Goal: Task Accomplishment & Management: Manage account settings

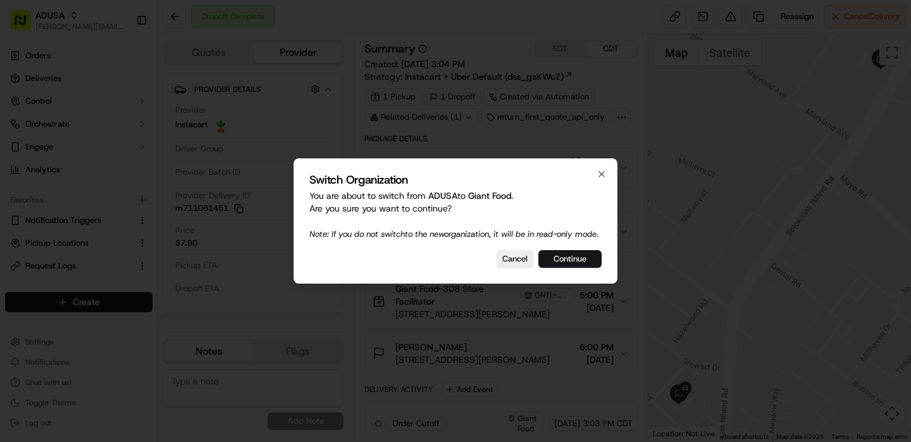
click at [544, 263] on button "Continue" at bounding box center [569, 259] width 63 height 18
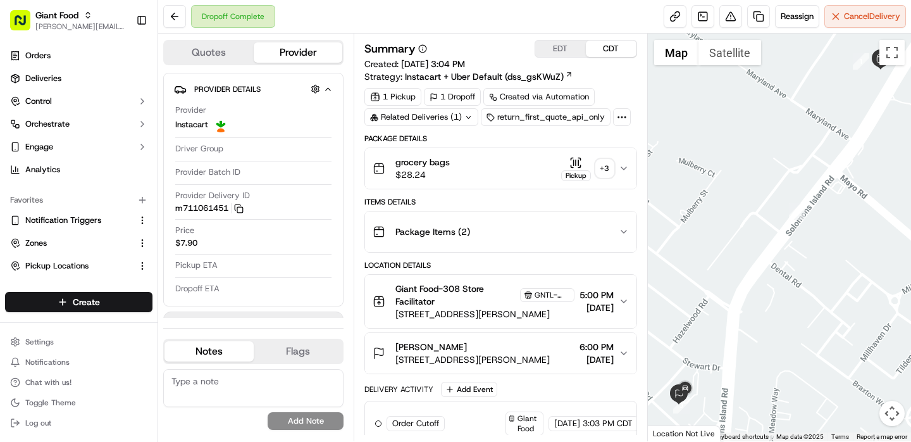
click at [220, 47] on button "Quotes" at bounding box center [209, 52] width 89 height 20
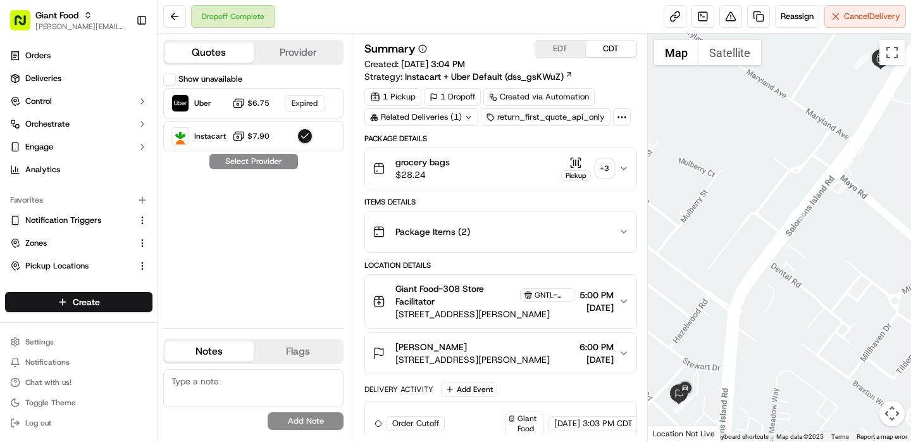
click at [177, 78] on div "Show unavailable" at bounding box center [202, 79] width 79 height 13
click at [173, 78] on button "Show unavailable" at bounding box center [169, 79] width 13 height 13
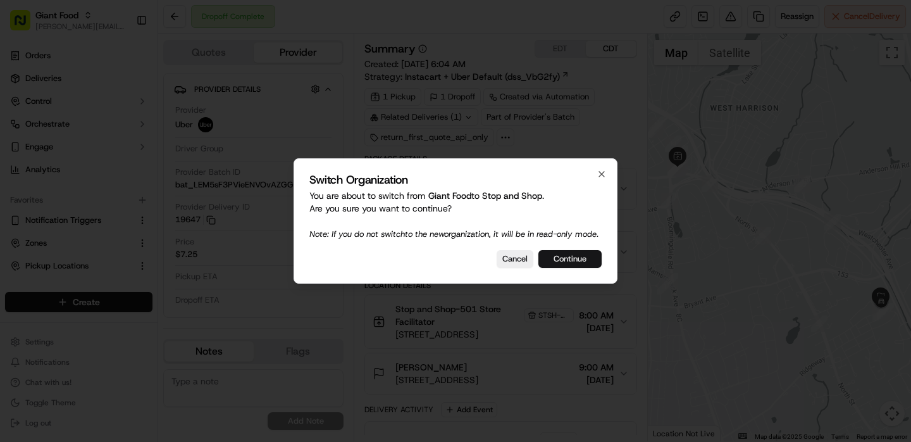
click at [589, 268] on button "Continue" at bounding box center [569, 259] width 63 height 18
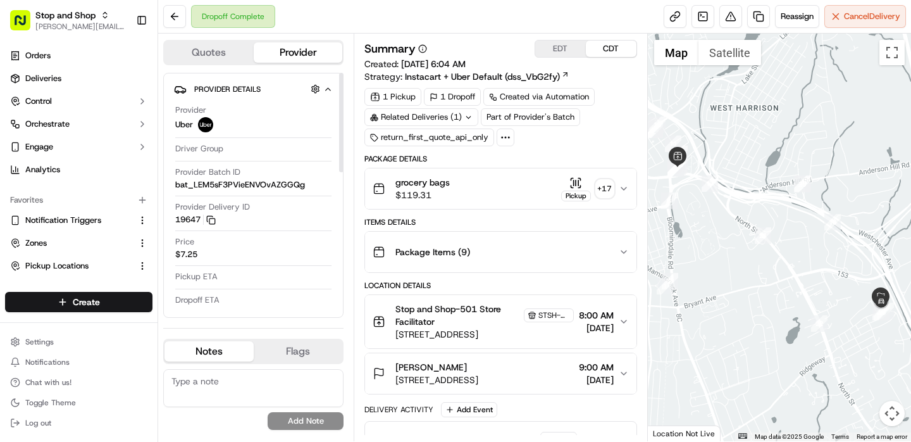
click at [226, 61] on button "Quotes" at bounding box center [209, 52] width 89 height 20
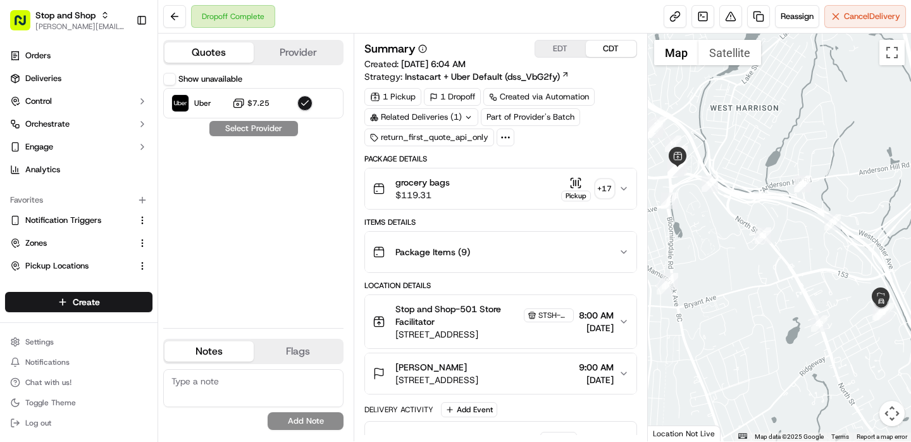
click at [173, 75] on button "Show unavailable" at bounding box center [169, 79] width 13 height 13
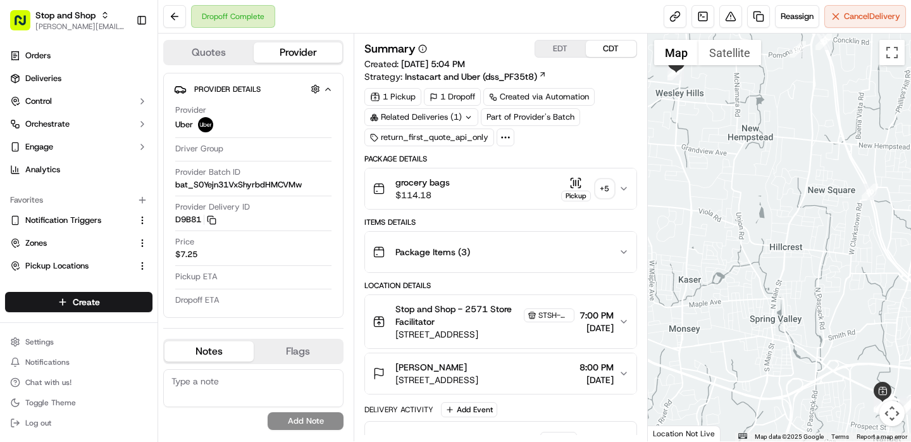
click at [214, 49] on button "Quotes" at bounding box center [209, 52] width 89 height 20
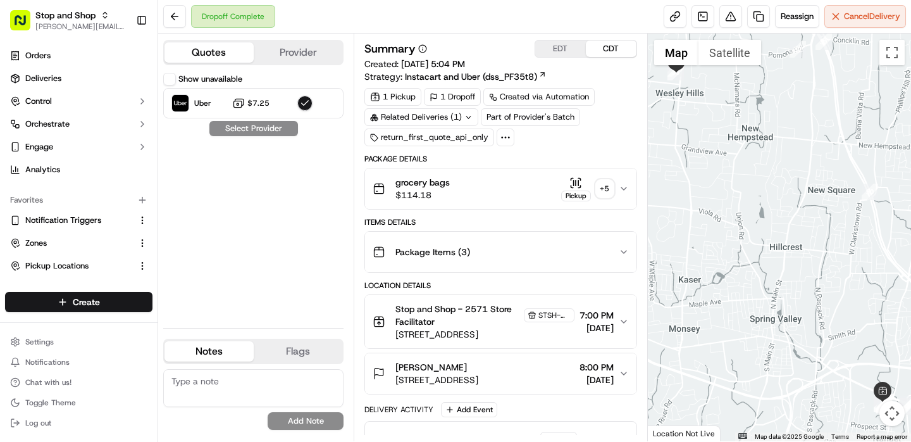
click at [173, 76] on button "Show unavailable" at bounding box center [169, 79] width 13 height 13
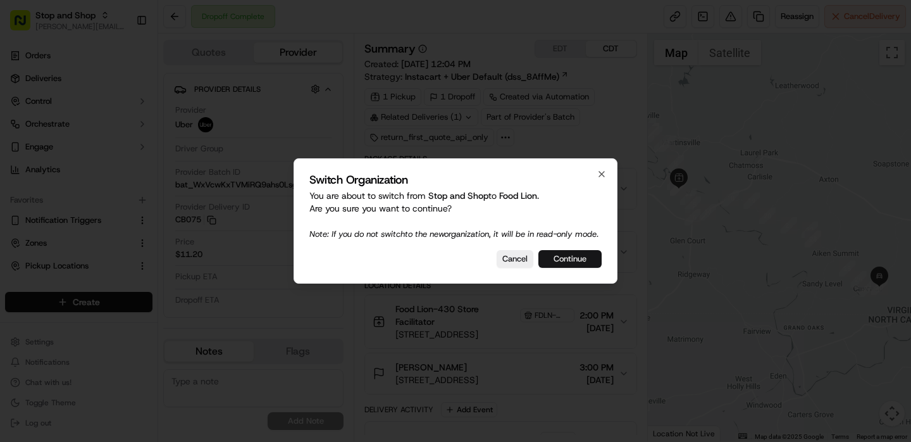
click at [588, 268] on button "Continue" at bounding box center [569, 259] width 63 height 18
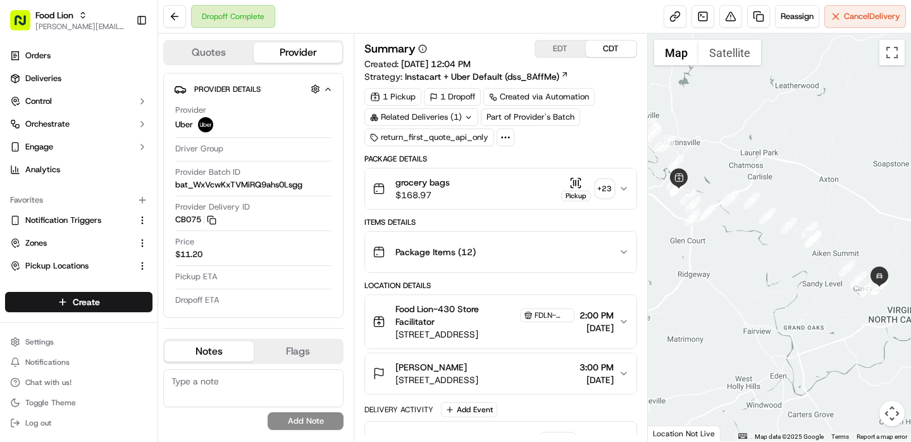
click at [235, 49] on button "Quotes" at bounding box center [209, 52] width 89 height 20
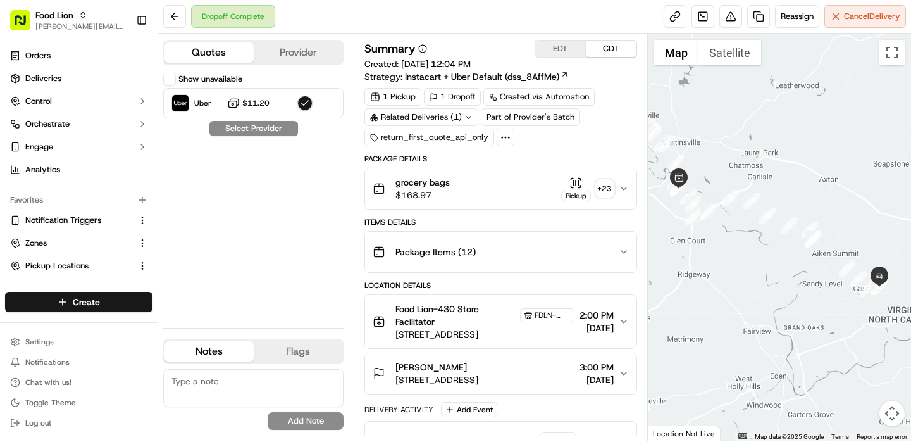
click at [174, 84] on button "Show unavailable" at bounding box center [169, 79] width 13 height 13
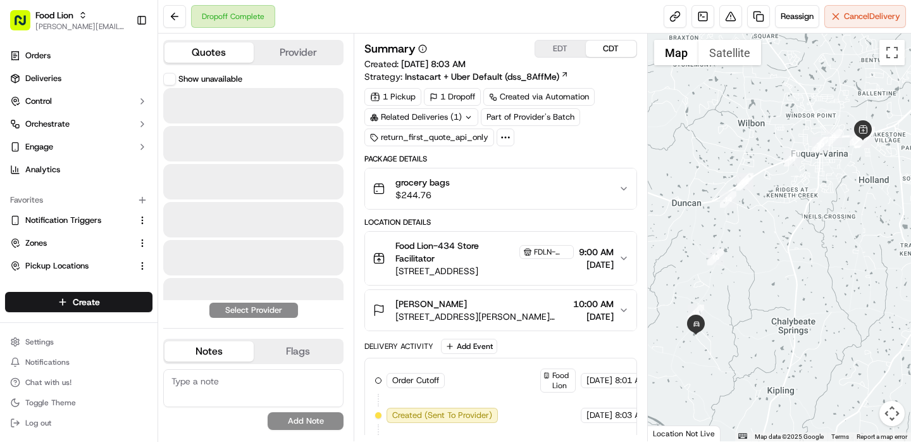
click at [216, 56] on button "Quotes" at bounding box center [209, 52] width 89 height 20
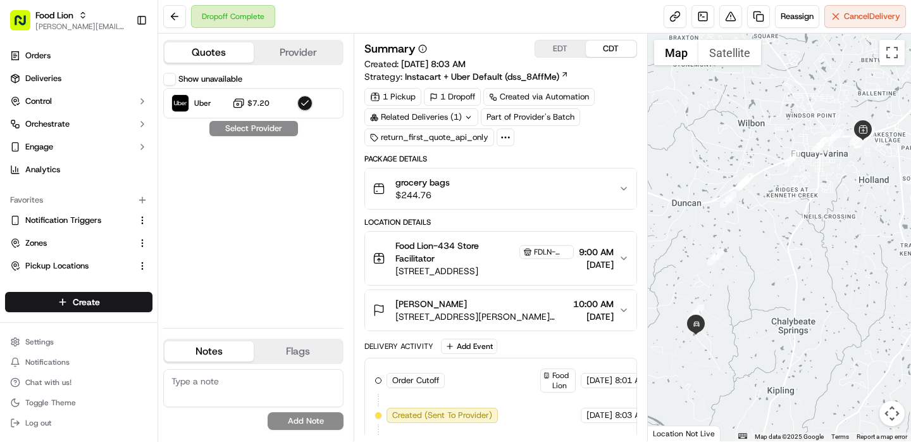
click at [174, 82] on button "Show unavailable" at bounding box center [169, 79] width 13 height 13
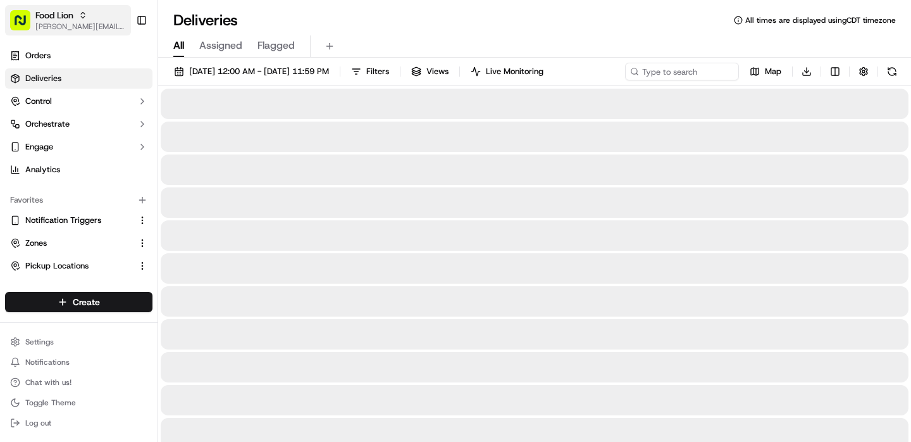
click at [66, 24] on span "[PERSON_NAME][EMAIL_ADDRESS][DOMAIN_NAME]" at bounding box center [80, 27] width 90 height 10
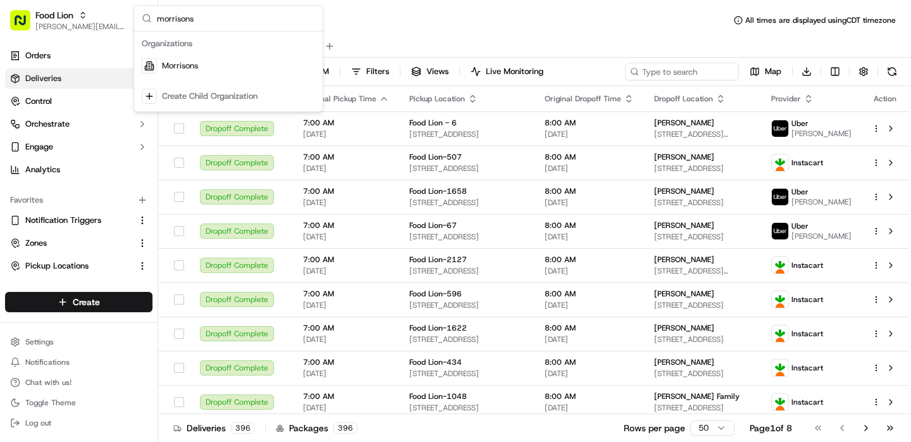
type input "morrisons"
click at [239, 68] on div "Morrisons" at bounding box center [228, 65] width 183 height 25
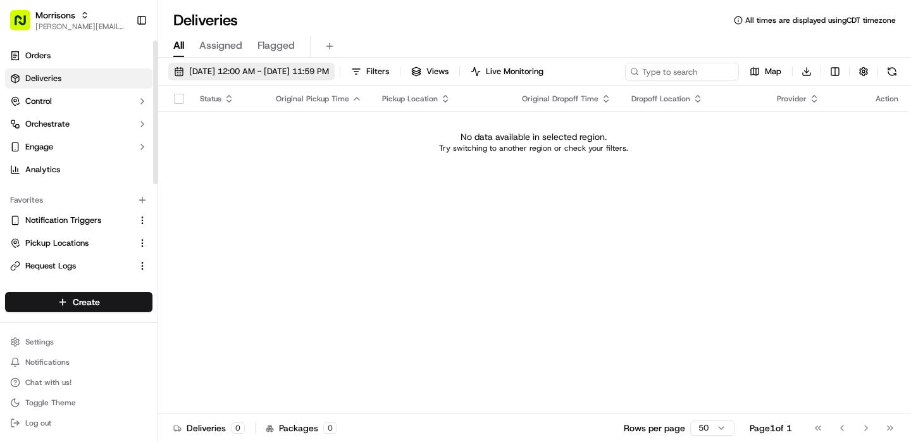
click at [261, 68] on span "09/17/2025 12:00 AM - 09/17/2025 11:59 PM" at bounding box center [259, 71] width 140 height 11
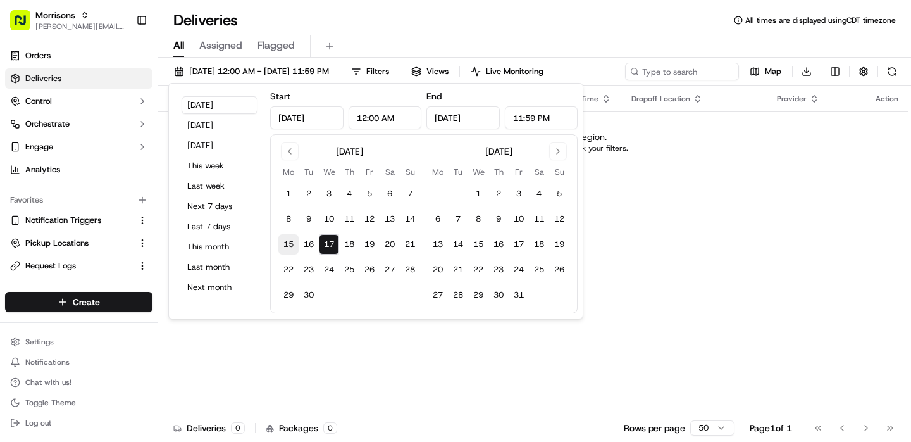
click at [290, 245] on button "15" at bounding box center [288, 244] width 20 height 20
type input "Sep 15, 2025"
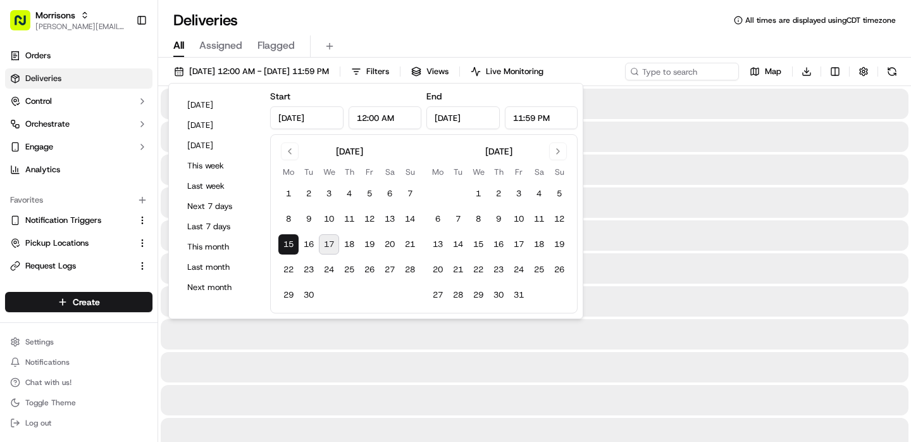
click at [324, 245] on button "17" at bounding box center [329, 244] width 20 height 20
type input "[DATE]"
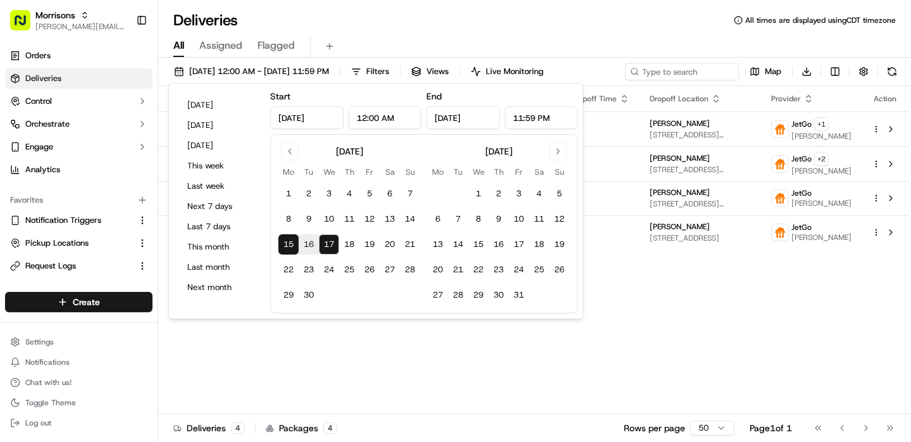
click at [499, 371] on div "Status Original Pickup Time Pickup Location Original Dropoff Time Dropoff Locat…" at bounding box center [533, 250] width 750 height 328
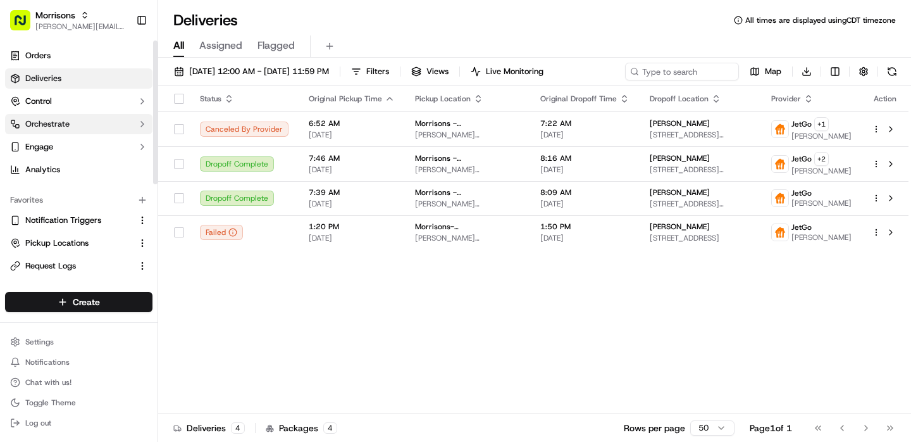
click at [81, 129] on button "Orchestrate" at bounding box center [78, 124] width 147 height 20
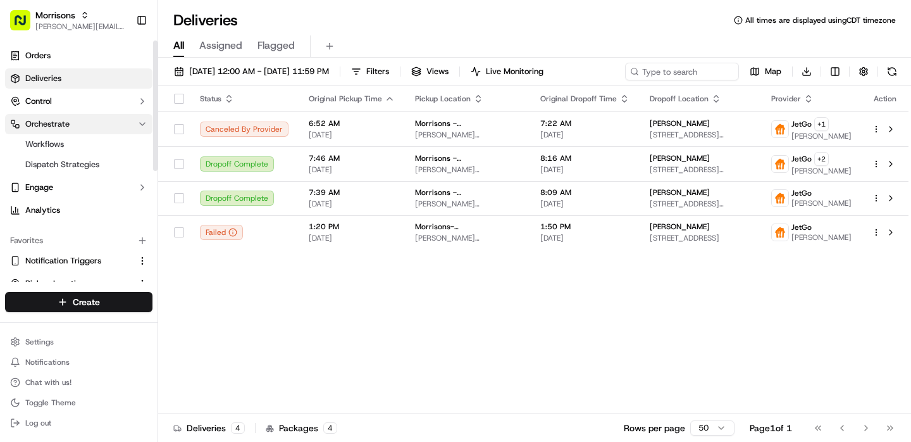
click at [81, 129] on button "Orchestrate" at bounding box center [78, 124] width 147 height 20
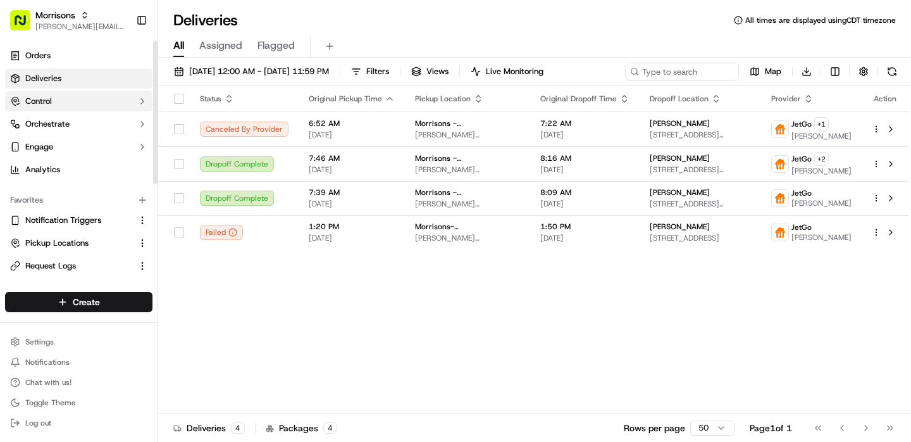
click at [80, 106] on button "Control" at bounding box center [78, 101] width 147 height 20
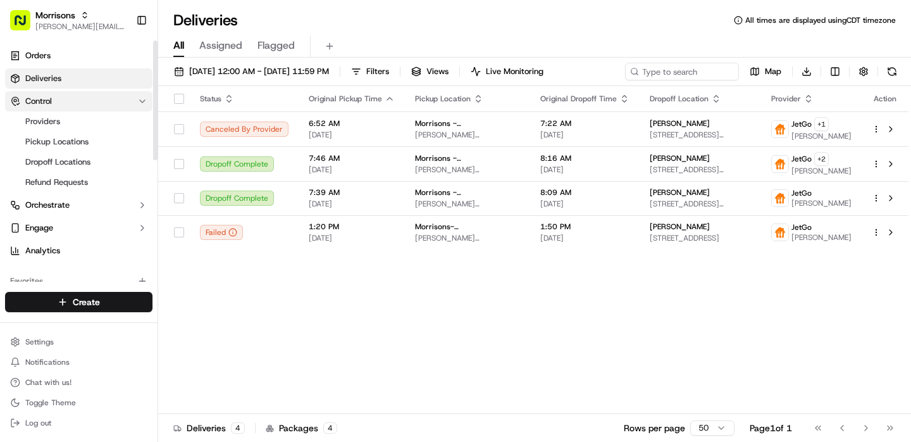
click at [82, 104] on button "Control" at bounding box center [78, 101] width 147 height 20
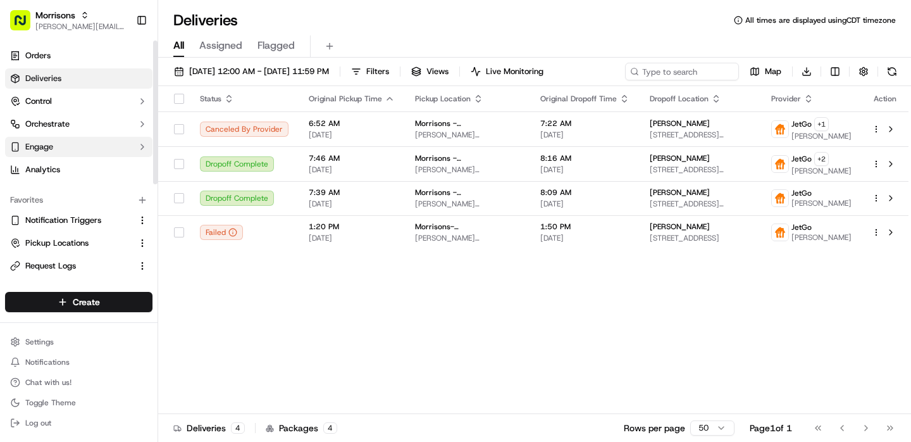
click at [75, 140] on button "Engage" at bounding box center [78, 147] width 147 height 20
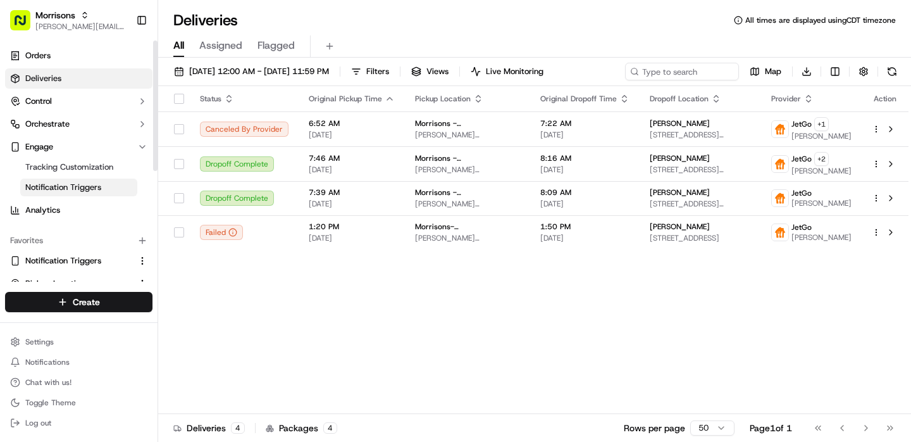
click at [88, 187] on span "Notification Triggers" at bounding box center [63, 187] width 76 height 11
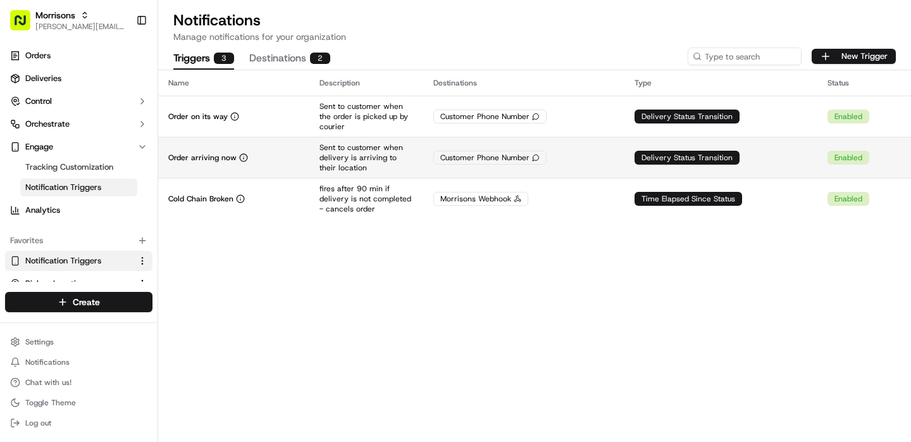
click at [285, 149] on td "Order arriving now" at bounding box center [233, 157] width 151 height 41
click at [211, 165] on td "Order arriving now" at bounding box center [233, 157] width 151 height 41
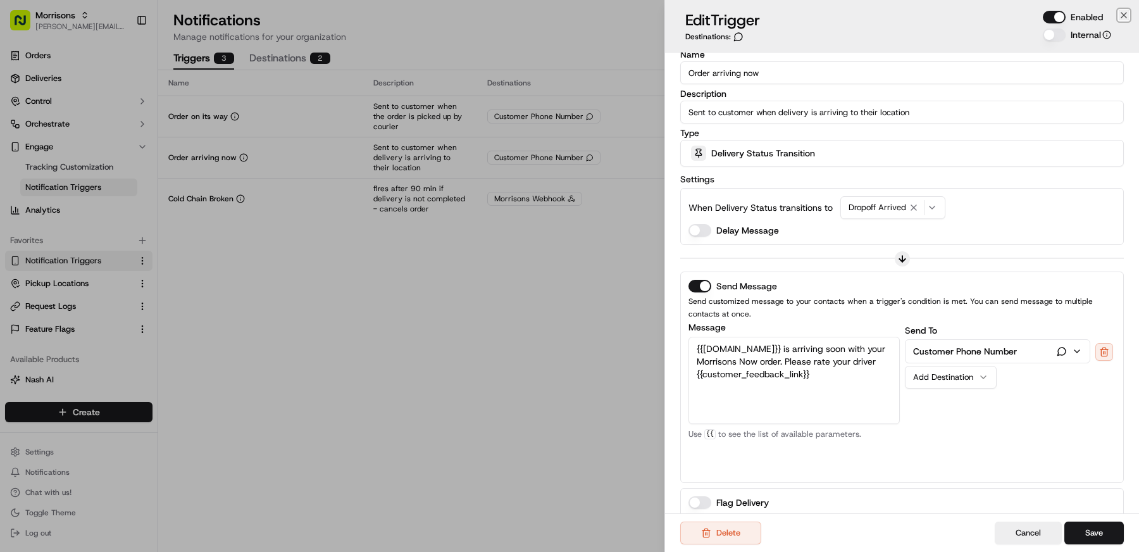
scroll to position [13, 0]
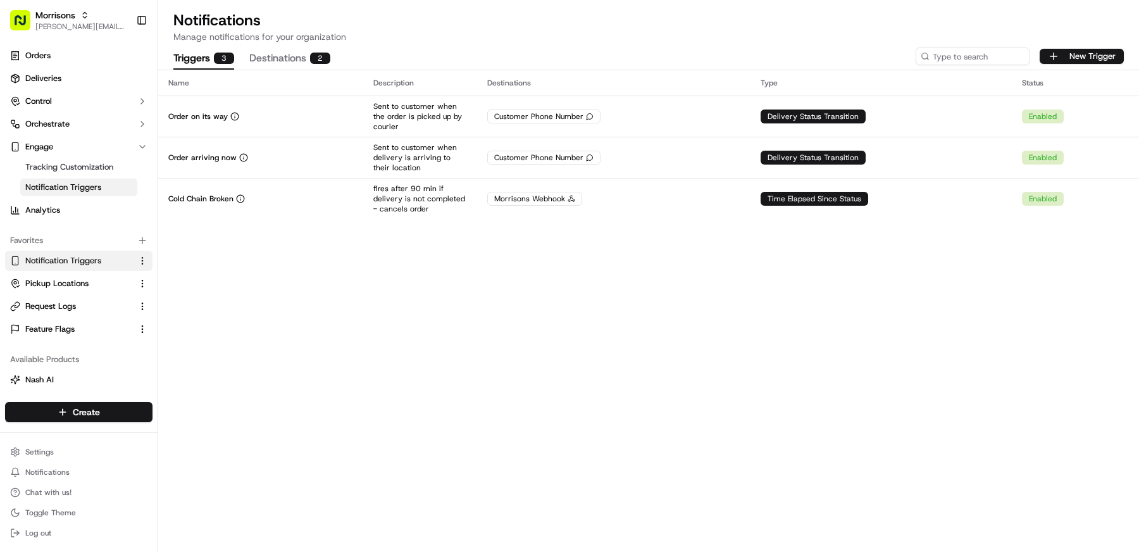
click at [354, 289] on div "Name Description Destinations Type Status Order on its way Sent to customer whe…" at bounding box center [648, 311] width 981 height 482
click at [328, 297] on div "Name Description Destinations Type Status Order on its way Sent to customer whe…" at bounding box center [648, 311] width 981 height 482
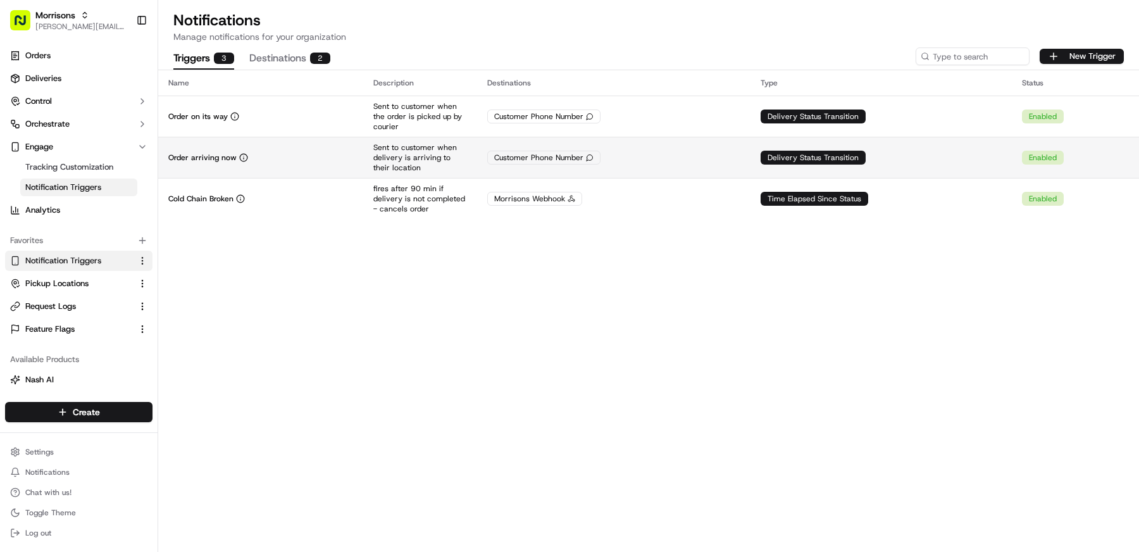
click at [293, 149] on td "Order arriving now" at bounding box center [260, 157] width 205 height 41
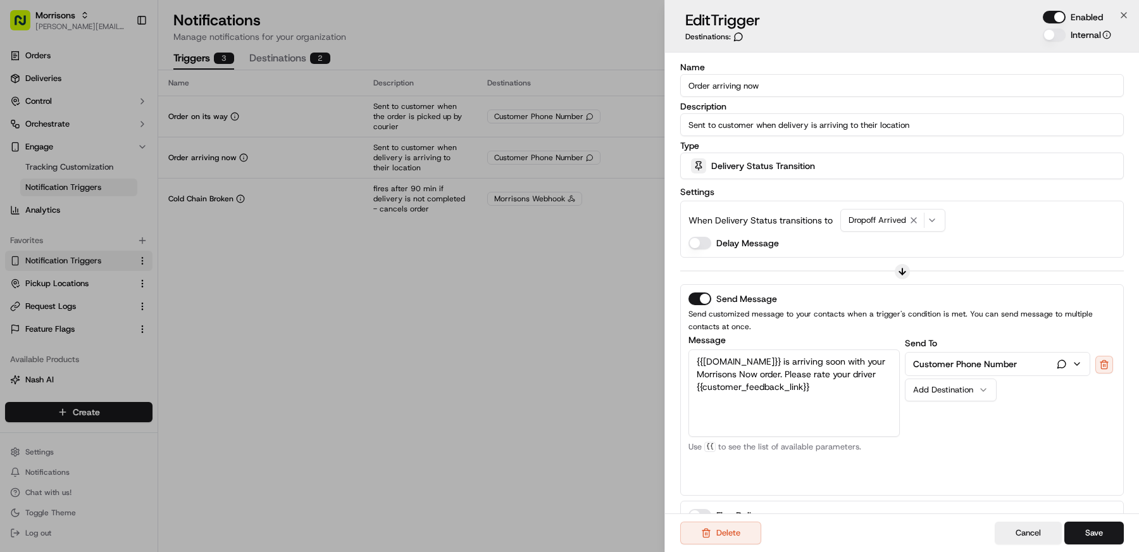
drag, startPoint x: 836, startPoint y: 382, endPoint x: 690, endPoint y: 356, distance: 148.6
click at [690, 356] on textarea "{{driver.name}} is arriving soon with your Morrisons Now order. Please rate you…" at bounding box center [793, 392] width 211 height 87
click at [843, 392] on textarea "{{driver.name}} is arriving soon with your Morrisons Now order. Please rate you…" at bounding box center [793, 392] width 211 height 87
click at [860, 404] on textarea "{{[DOMAIN_NAME]}} is arriving soon with your Morrisons Now order. Please rate y…" at bounding box center [793, 392] width 211 height 87
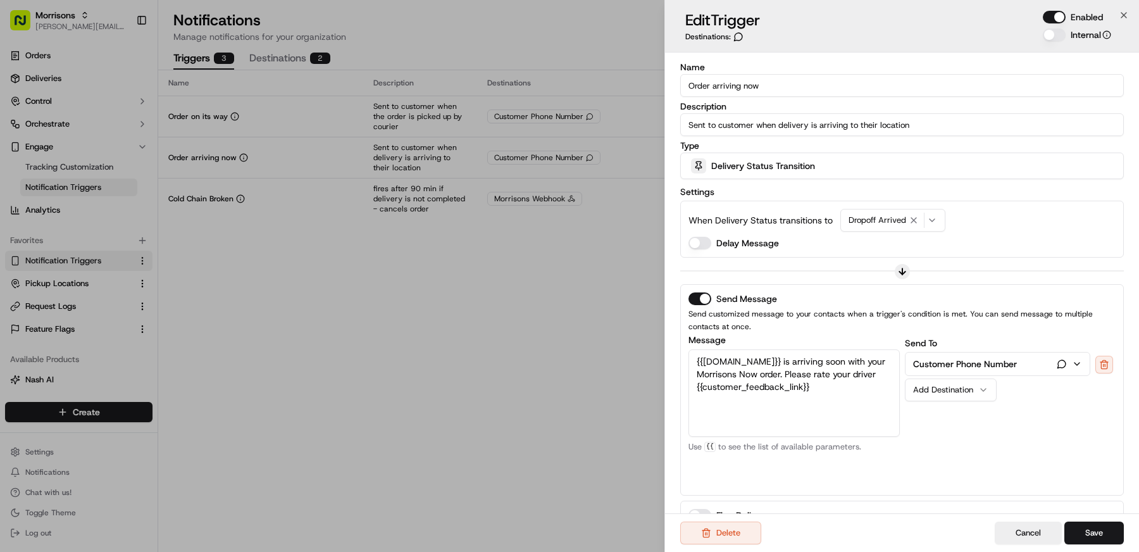
type textarea "{{[DOMAIN_NAME]}} is arriving soon with your Morrisons Now order. Please rate y…"
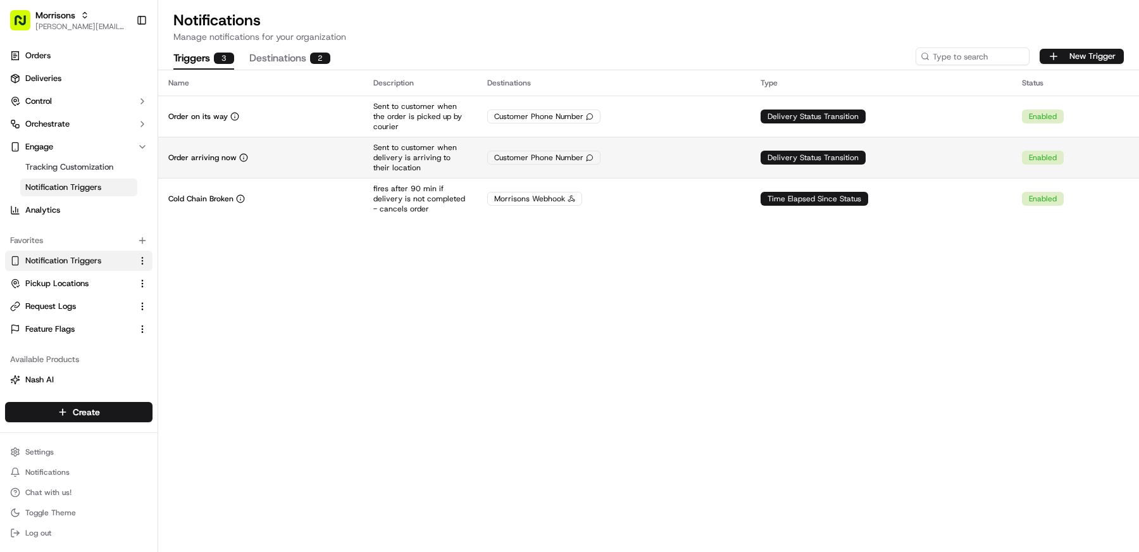
click at [257, 148] on td "Order arriving now" at bounding box center [260, 157] width 205 height 41
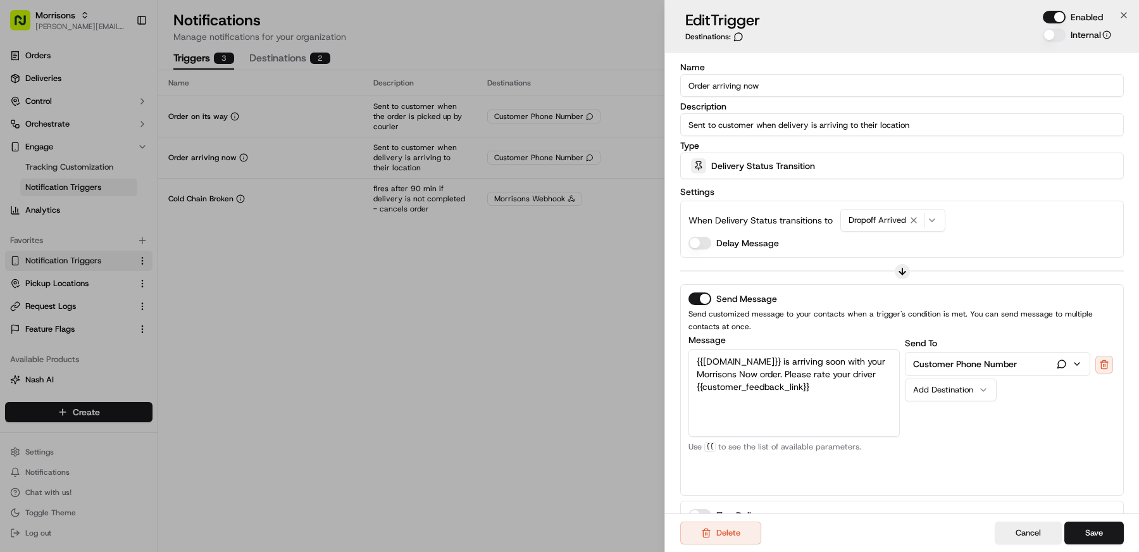
click at [831, 382] on textarea "{{[DOMAIN_NAME]}} is arriving soon with your Morrisons Now order. Please rate y…" at bounding box center [793, 392] width 211 height 87
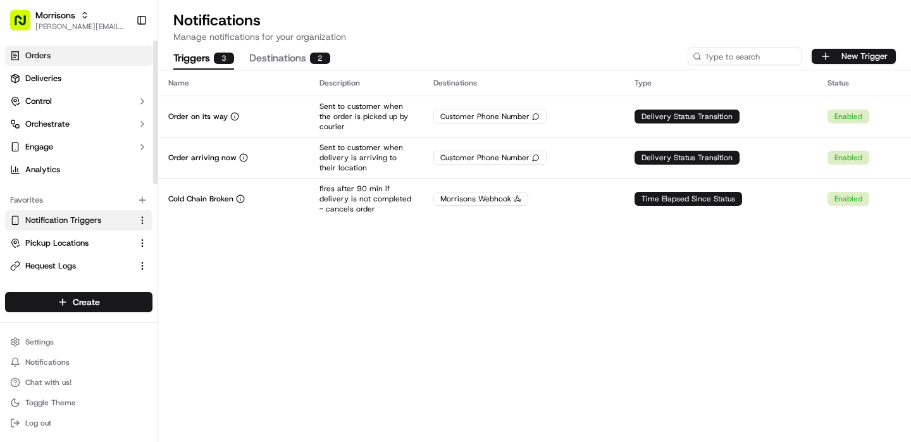
click at [67, 51] on link "Orders" at bounding box center [78, 56] width 147 height 20
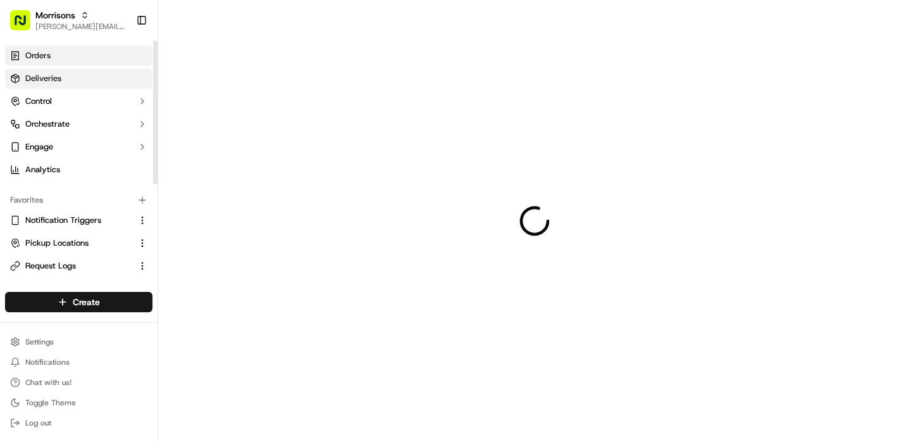
click at [67, 84] on link "Deliveries" at bounding box center [78, 78] width 147 height 20
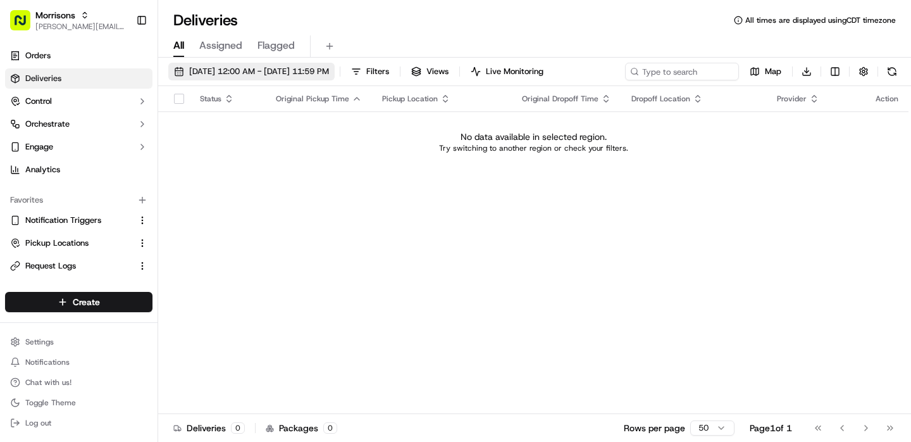
click at [257, 66] on span "[DATE] 12:00 AM - [DATE] 11:59 PM" at bounding box center [259, 71] width 140 height 11
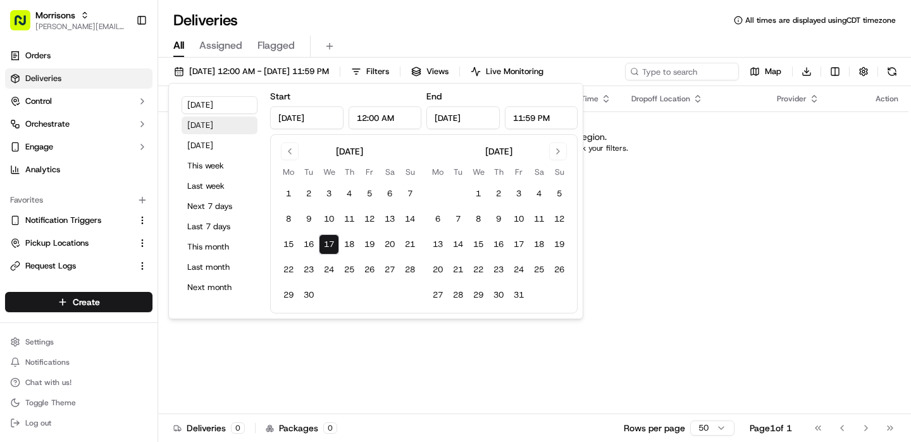
click at [225, 127] on button "Yesterday" at bounding box center [220, 125] width 76 height 18
type input "Sep 16, 2025"
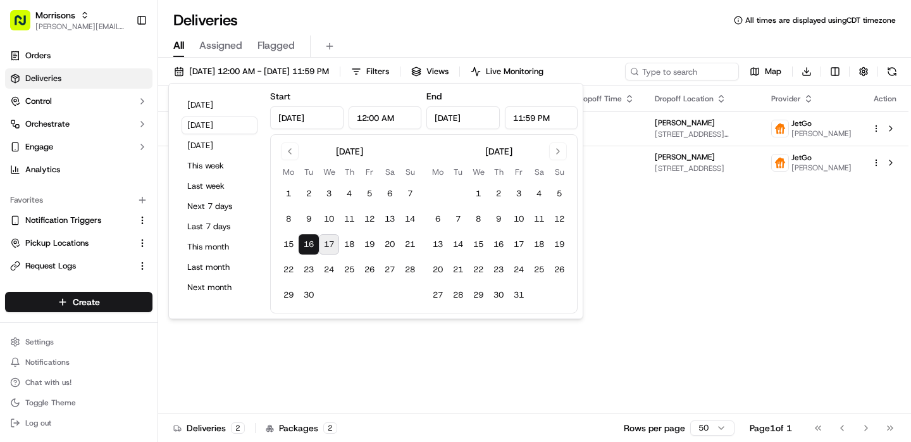
click at [426, 32] on div "All Assigned Flagged" at bounding box center [534, 43] width 753 height 27
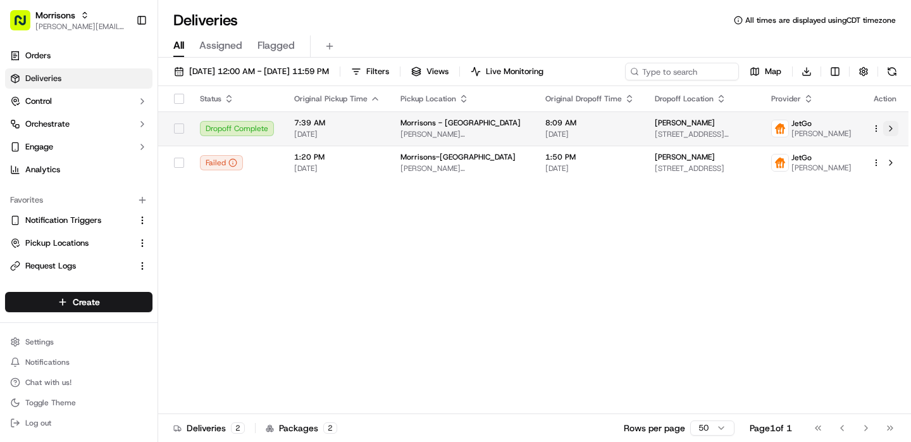
click at [891, 134] on button at bounding box center [890, 128] width 15 height 15
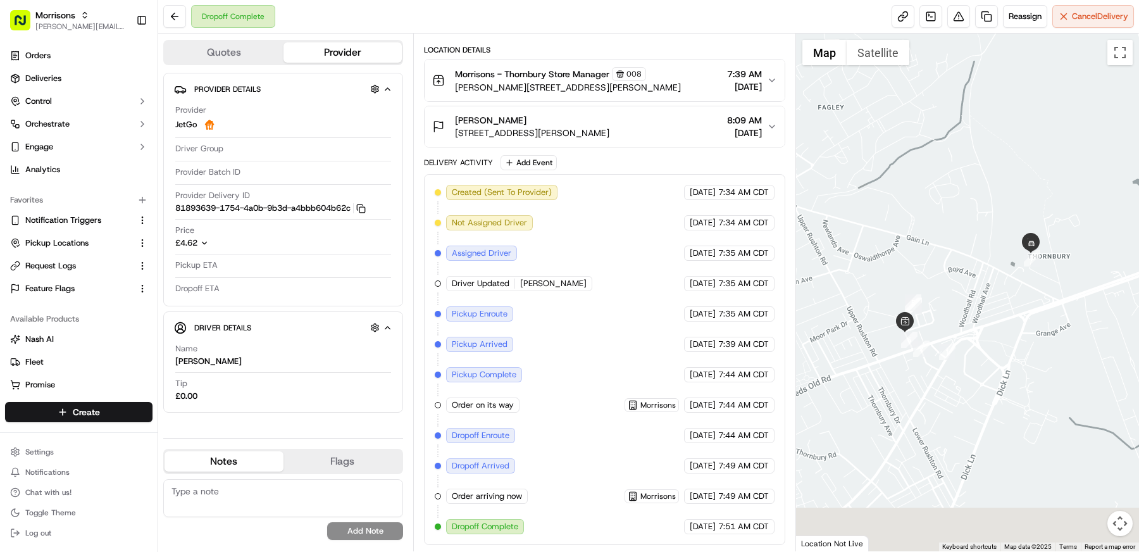
scroll to position [142, 0]
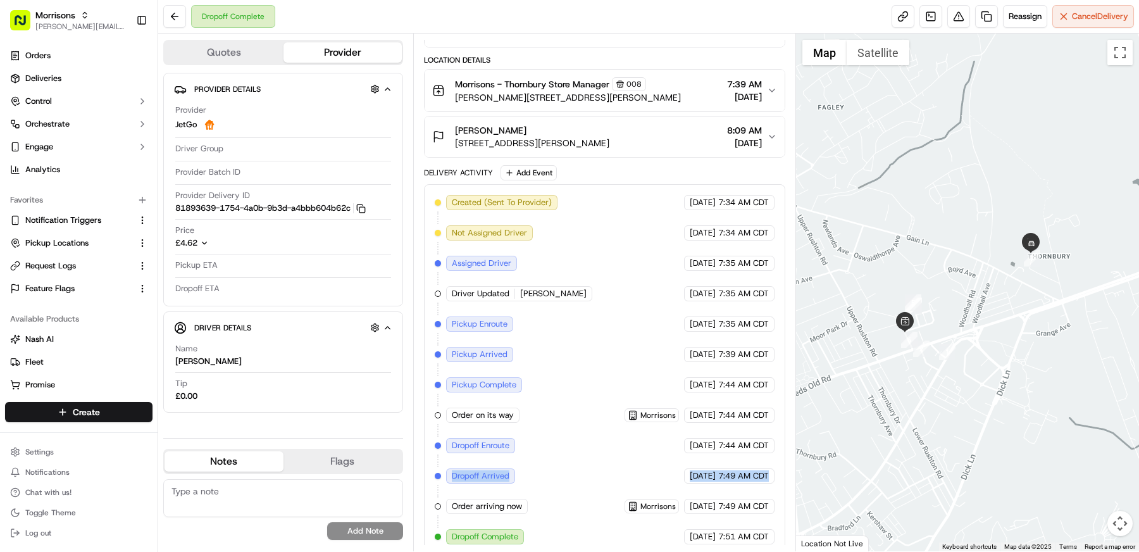
drag, startPoint x: 776, startPoint y: 473, endPoint x: 445, endPoint y: 469, distance: 331.0
click at [445, 441] on div "Created (Sent To Provider) JetGo [DATE] 7:34 AM CDT Not Assigned Driver JetGo […" at bounding box center [604, 369] width 361 height 371
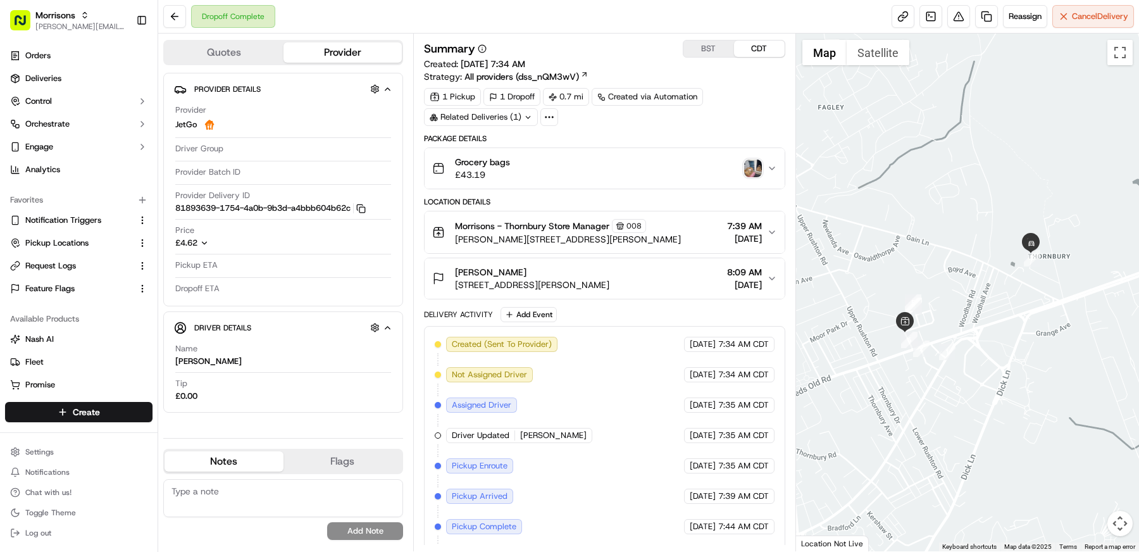
click at [714, 47] on button "BST" at bounding box center [708, 48] width 51 height 16
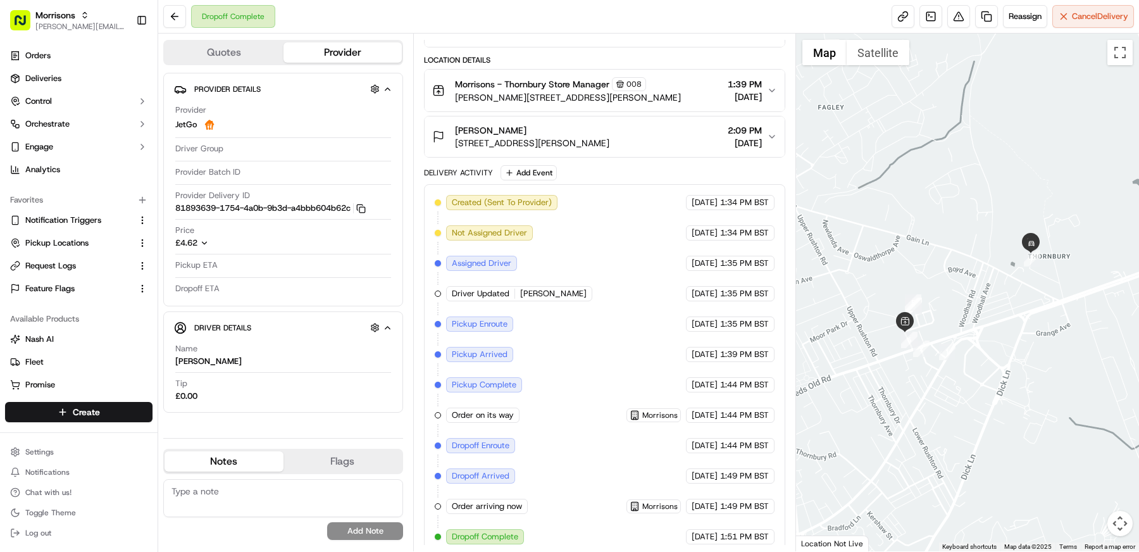
click at [773, 441] on div "[DATE] 1:49 PM BST" at bounding box center [730, 475] width 89 height 15
drag, startPoint x: 773, startPoint y: 472, endPoint x: 440, endPoint y: 468, distance: 332.2
click at [440, 441] on div "Created (Sent To Provider) JetGo [DATE] 1:34 PM BST Not Assigned Driver JetGo […" at bounding box center [605, 369] width 340 height 349
click at [497, 441] on span "Dropoff Arrived" at bounding box center [481, 475] width 58 height 11
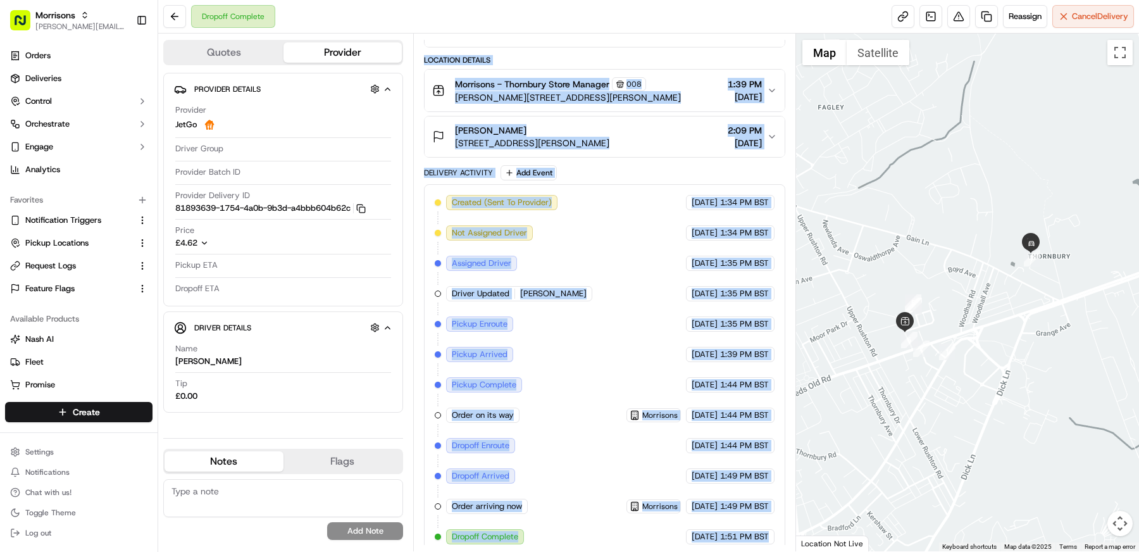
drag, startPoint x: 769, startPoint y: 528, endPoint x: 423, endPoint y: 522, distance: 346.2
click at [423, 441] on div "Summary BST CDT Created: 09/16/2025 1:34 PM Strategy: All providers (dss_nQM3wV…" at bounding box center [604, 293] width 383 height 518
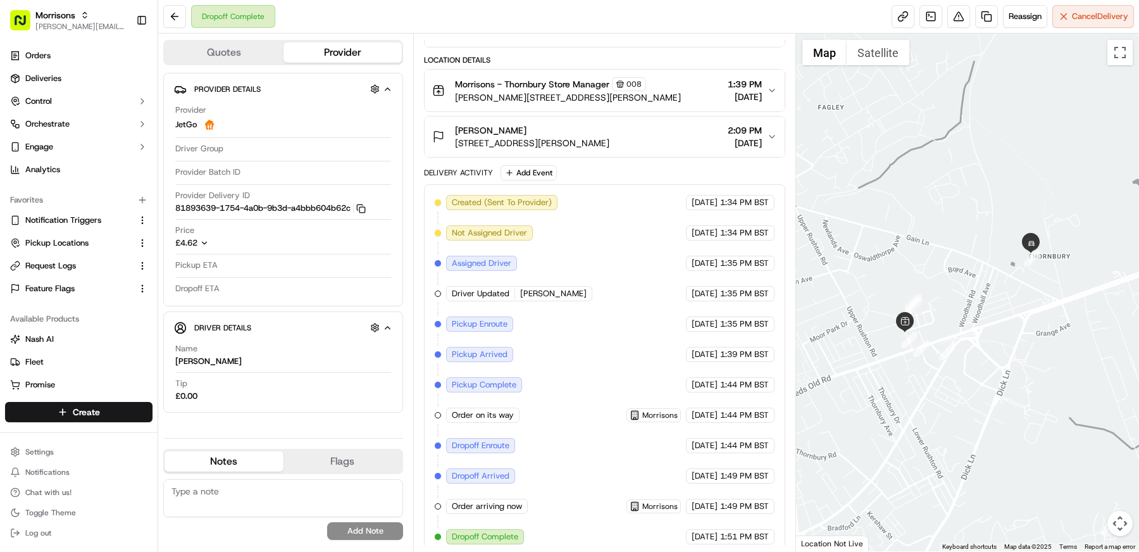
click at [448, 441] on div "Dropoff Complete" at bounding box center [485, 536] width 78 height 15
drag, startPoint x: 773, startPoint y: 530, endPoint x: 441, endPoint y: 528, distance: 331.6
click at [441, 441] on div "Created (Sent To Provider) JetGo 09/16/2025 1:34 PM BST Not Assigned Driver Jet…" at bounding box center [605, 369] width 340 height 349
click at [540, 441] on div "Created (Sent To Provider) JetGo 09/16/2025 1:34 PM BST Not Assigned Driver Jet…" at bounding box center [605, 369] width 340 height 349
drag, startPoint x: 773, startPoint y: 468, endPoint x: 440, endPoint y: 473, distance: 332.2
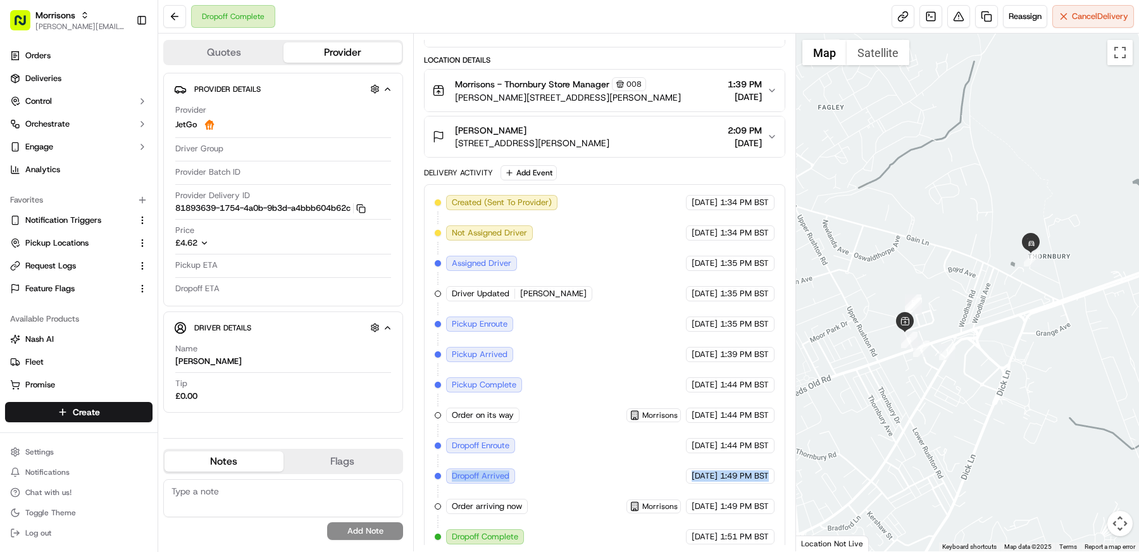
click at [440, 441] on div "Created (Sent To Provider) JetGo 09/16/2025 1:34 PM BST Not Assigned Driver Jet…" at bounding box center [605, 369] width 340 height 349
click at [664, 441] on div "Created (Sent To Provider) JetGo 09/16/2025 1:34 PM BST Not Assigned Driver Jet…" at bounding box center [605, 369] width 340 height 349
drag, startPoint x: 447, startPoint y: 439, endPoint x: 560, endPoint y: 439, distance: 112.6
click at [560, 439] on div "Created (Sent To Provider) JetGo 09/16/2025 1:34 PM BST Not Assigned Driver Jet…" at bounding box center [605, 369] width 340 height 349
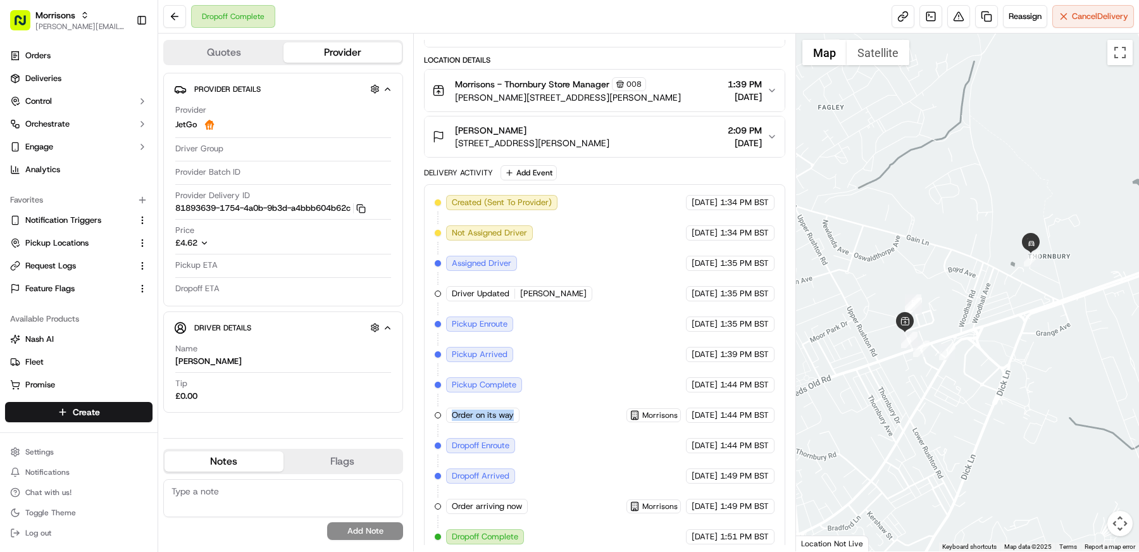
drag, startPoint x: 446, startPoint y: 405, endPoint x: 557, endPoint y: 405, distance: 111.4
click at [557, 405] on div "Created (Sent To Provider) JetGo 09/16/2025 1:34 PM BST Not Assigned Driver Jet…" at bounding box center [605, 369] width 340 height 349
click at [583, 428] on div "Created (Sent To Provider) JetGo 09/16/2025 1:34 PM BST Not Assigned Driver Jet…" at bounding box center [605, 369] width 340 height 349
click at [456, 441] on div "Created (Sent To Provider) JetGo 09/16/2025 1:34 PM BST Not Assigned Driver Jet…" at bounding box center [605, 369] width 340 height 349
drag, startPoint x: 448, startPoint y: 469, endPoint x: 630, endPoint y: 478, distance: 182.4
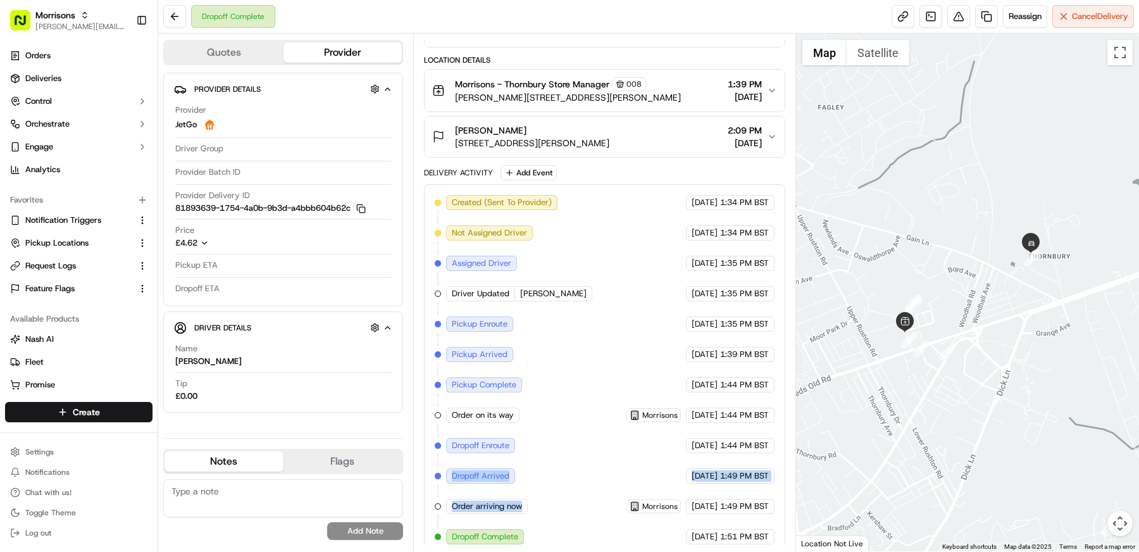
click at [630, 441] on div "Created (Sent To Provider) JetGo 09/16/2025 1:34 PM BST Not Assigned Driver Jet…" at bounding box center [605, 369] width 340 height 349
drag, startPoint x: 518, startPoint y: 469, endPoint x: 445, endPoint y: 470, distance: 73.4
click at [445, 441] on div "Created (Sent To Provider) JetGo 09/16/2025 1:34 PM BST Not Assigned Driver Jet…" at bounding box center [605, 369] width 340 height 349
click at [513, 441] on div "Dropoff Arrived" at bounding box center [480, 475] width 69 height 15
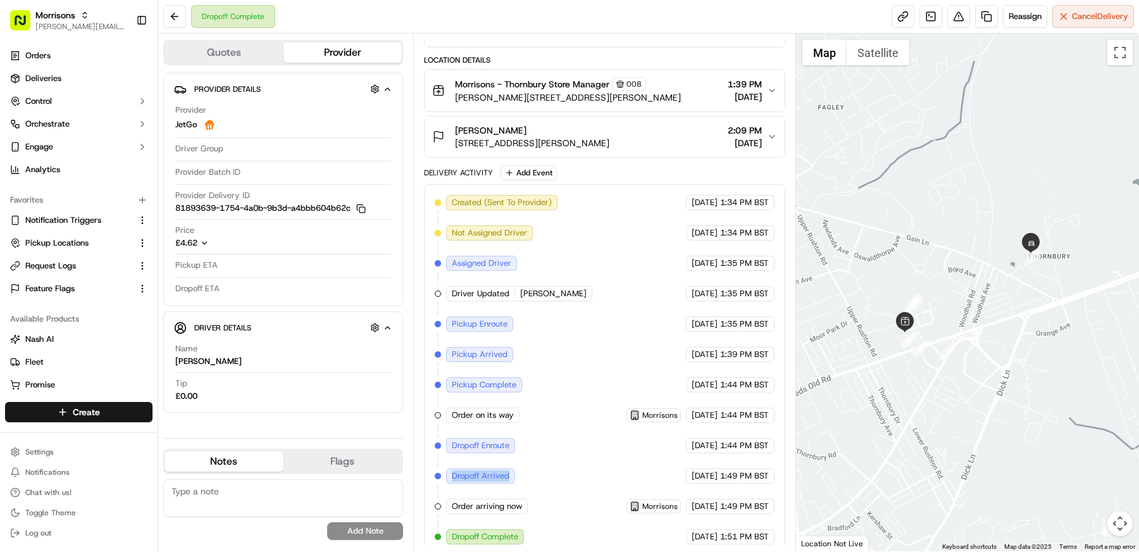
drag, startPoint x: 521, startPoint y: 468, endPoint x: 435, endPoint y: 468, distance: 86.1
click at [435, 441] on div "Created (Sent To Provider) JetGo 09/16/2025 1:34 PM BST Not Assigned Driver Jet…" at bounding box center [605, 369] width 340 height 349
click at [537, 441] on div "Created (Sent To Provider) JetGo 09/16/2025 1:34 PM BST Not Assigned Driver Jet…" at bounding box center [605, 369] width 340 height 349
drag, startPoint x: 531, startPoint y: 528, endPoint x: 443, endPoint y: 525, distance: 88.0
click at [443, 441] on div "Created (Sent To Provider) JetGo 09/16/2025 1:34 PM BST Not Assigned Driver Jet…" at bounding box center [605, 369] width 340 height 349
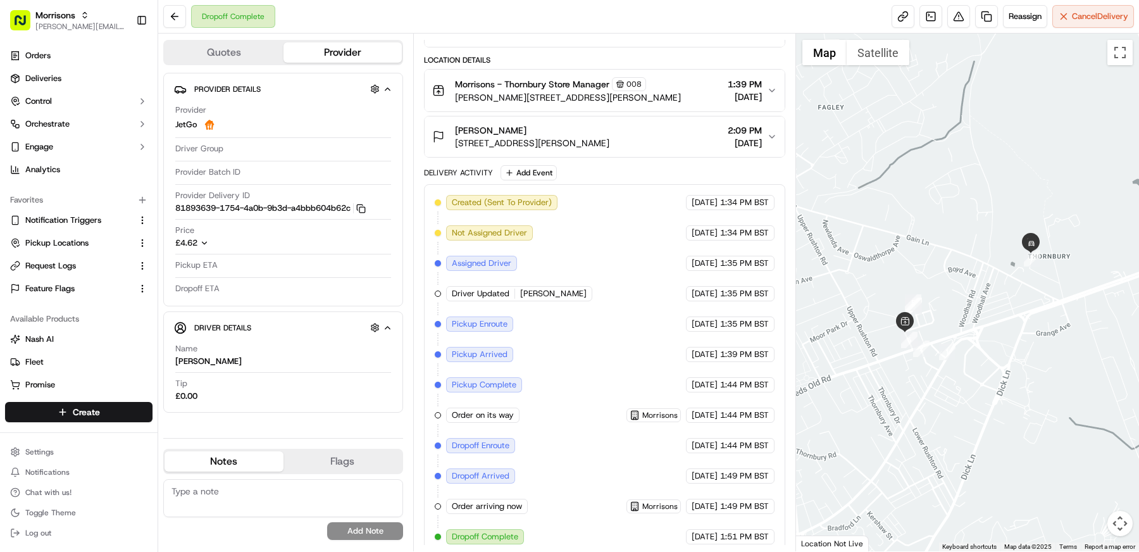
click at [530, 441] on div "Created (Sent To Provider) JetGo 09/16/2025 1:34 PM BST Not Assigned Driver Jet…" at bounding box center [605, 369] width 340 height 349
drag, startPoint x: 513, startPoint y: 464, endPoint x: 451, endPoint y: 464, distance: 62.0
click at [451, 441] on div "Dropoff Arrived" at bounding box center [480, 475] width 69 height 15
click at [452, 441] on span "Dropoff Arrived" at bounding box center [481, 475] width 58 height 11
drag, startPoint x: 533, startPoint y: 470, endPoint x: 449, endPoint y: 471, distance: 84.2
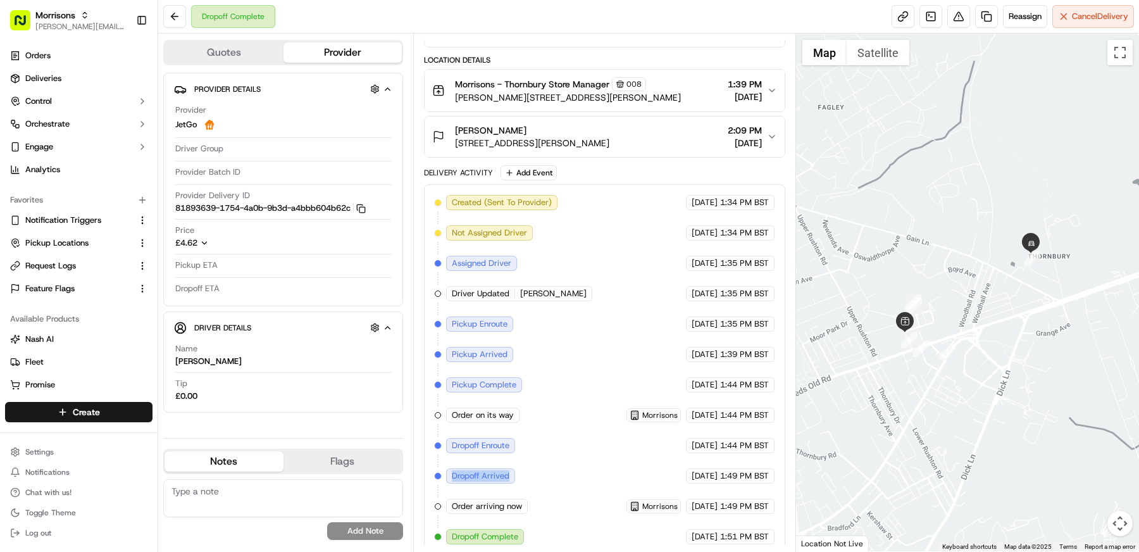
click at [449, 441] on div "Created (Sent To Provider) JetGo 09/16/2025 1:34 PM BST Not Assigned Driver Jet…" at bounding box center [605, 369] width 340 height 349
click at [528, 441] on div "Created (Sent To Provider) JetGo 09/16/2025 1:34 PM BST Not Assigned Driver Jet…" at bounding box center [605, 369] width 340 height 349
click at [533, 441] on div "Created (Sent To Provider) JetGo 09/16/2025 1:34 PM BST Not Assigned Driver Jet…" at bounding box center [605, 369] width 340 height 349
click at [629, 441] on div "Created (Sent To Provider) JetGo 09/16/2025 1:34 PM BST Not Assigned Driver Jet…" at bounding box center [605, 369] width 340 height 349
drag, startPoint x: 519, startPoint y: 466, endPoint x: 446, endPoint y: 466, distance: 73.4
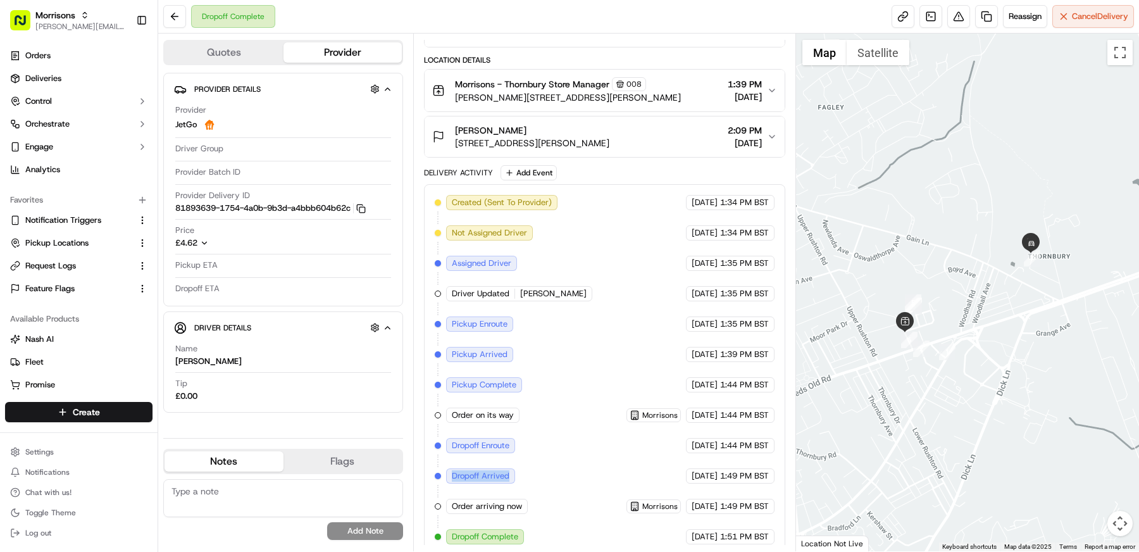
click at [446, 441] on div "Created (Sent To Provider) JetGo 09/16/2025 1:34 PM BST Not Assigned Driver Jet…" at bounding box center [605, 369] width 340 height 349
click at [619, 441] on div "Created (Sent To Provider) JetGo 09/16/2025 1:34 PM BST Not Assigned Driver Jet…" at bounding box center [605, 369] width 340 height 349
drag, startPoint x: 517, startPoint y: 472, endPoint x: 438, endPoint y: 472, distance: 78.5
click at [438, 441] on div "Created (Sent To Provider) JetGo 09/16/2025 1:34 PM BST Not Assigned Driver Jet…" at bounding box center [605, 369] width 340 height 349
click at [725, 441] on span "1:49 PM BST" at bounding box center [744, 475] width 49 height 11
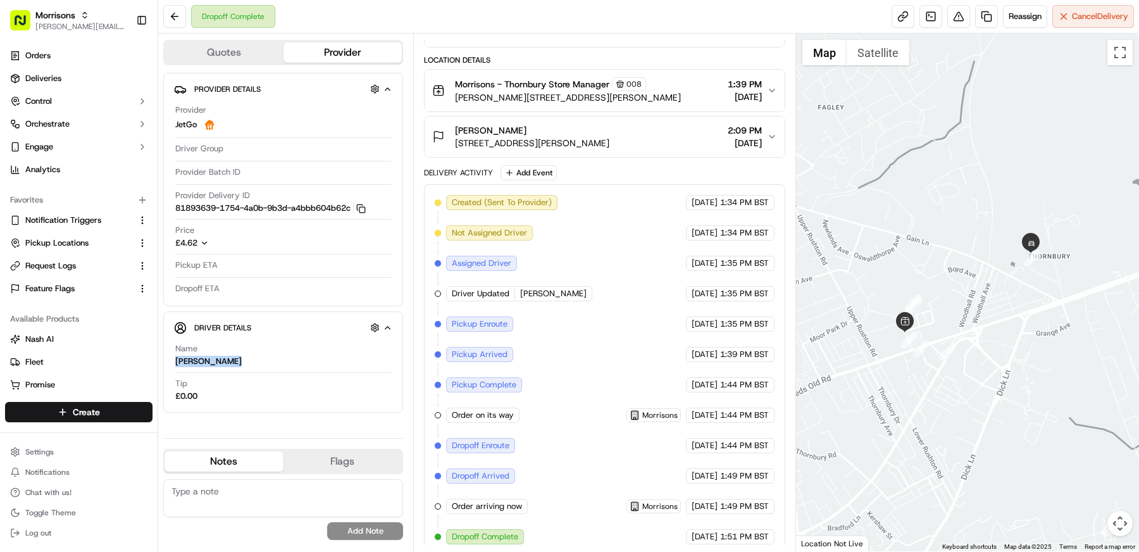
drag, startPoint x: 239, startPoint y: 362, endPoint x: 168, endPoint y: 361, distance: 71.5
click at [168, 361] on div "Driver Details Hidden ( 10 ) Name Haroon Rashid Tip £0.00" at bounding box center [283, 361] width 240 height 101
click at [277, 361] on div "Name Haroon Rashid" at bounding box center [283, 355] width 216 height 24
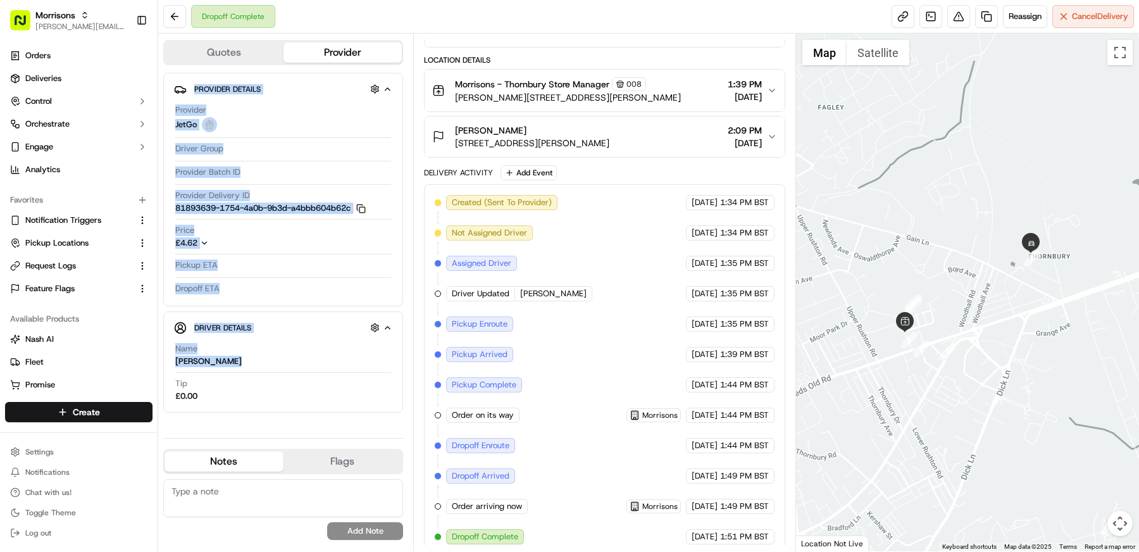
drag, startPoint x: 259, startPoint y: 363, endPoint x: 158, endPoint y: 364, distance: 100.6
click at [158, 364] on div "Quotes Provider Provider Details Provider JetGo Driver Group Provider Batch ID …" at bounding box center [285, 293] width 255 height 518
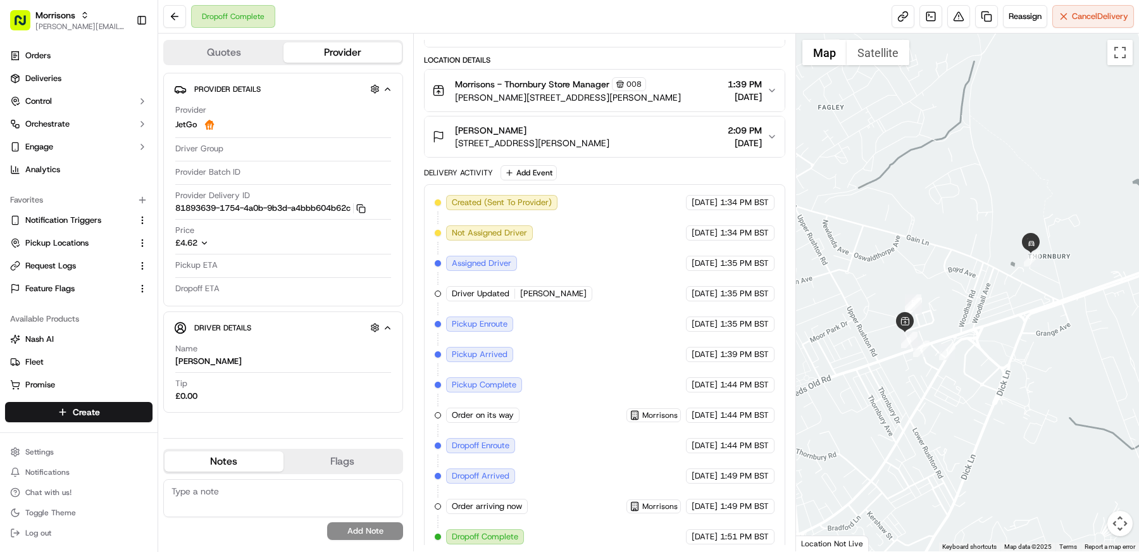
click at [221, 365] on div "Name Haroon Rashid" at bounding box center [283, 358] width 216 height 30
drag, startPoint x: 239, startPoint y: 362, endPoint x: 176, endPoint y: 363, distance: 62.6
click at [176, 363] on div "Name Haroon Rashid" at bounding box center [283, 355] width 216 height 24
click at [245, 355] on div "Name Haroon Rashid" at bounding box center [283, 355] width 216 height 24
drag, startPoint x: 252, startPoint y: 354, endPoint x: 165, endPoint y: 356, distance: 86.7
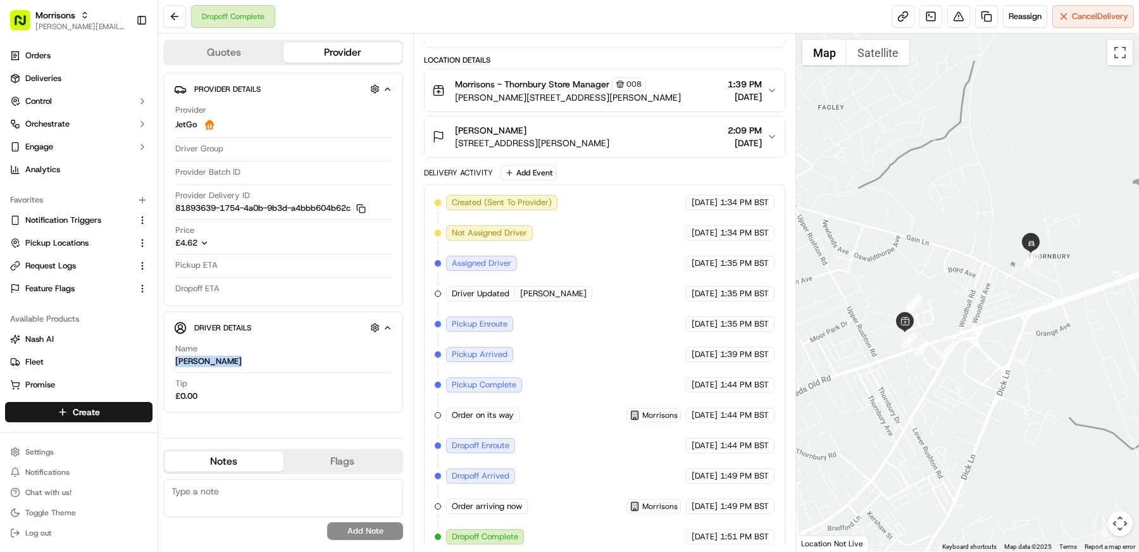
click at [165, 356] on div "Driver Details Hidden ( 10 ) Name Haroon Rashid Tip £0.00" at bounding box center [283, 361] width 240 height 101
click at [264, 360] on div "Name Haroon Rashid" at bounding box center [283, 355] width 216 height 24
